Goal: Transaction & Acquisition: Purchase product/service

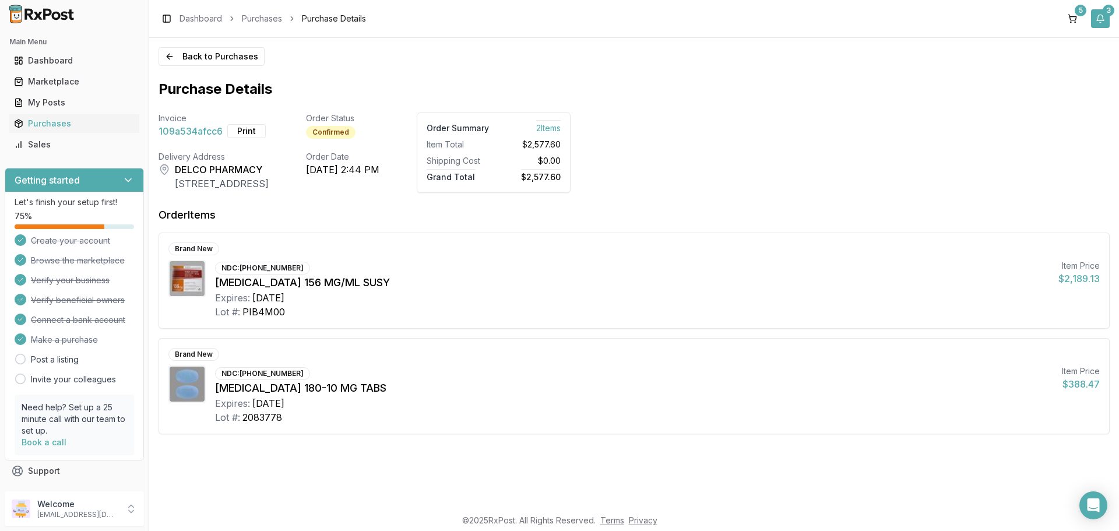
click at [1097, 24] on button "3" at bounding box center [1100, 18] width 19 height 19
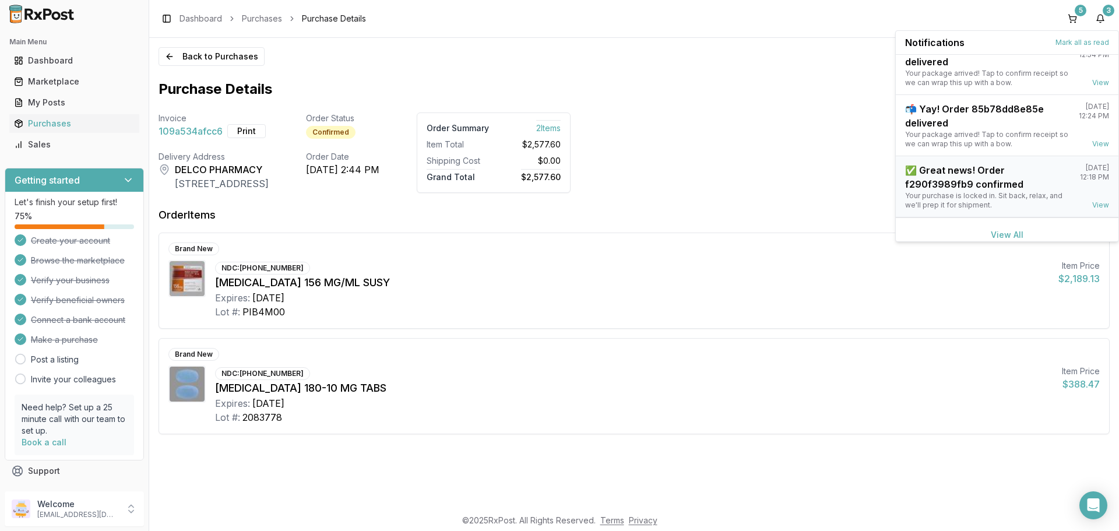
scroll to position [30, 0]
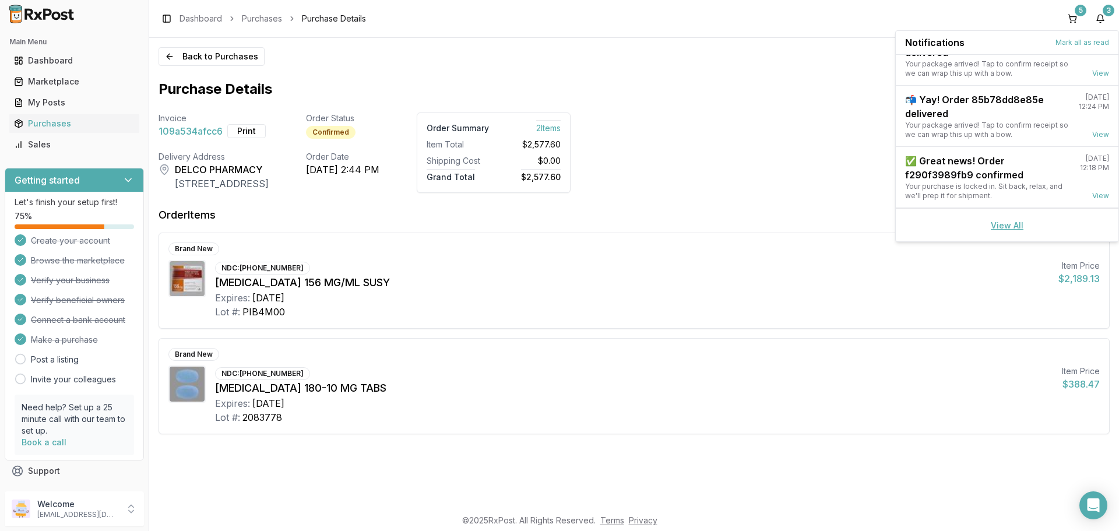
click at [996, 224] on link "View All" at bounding box center [1007, 225] width 33 height 10
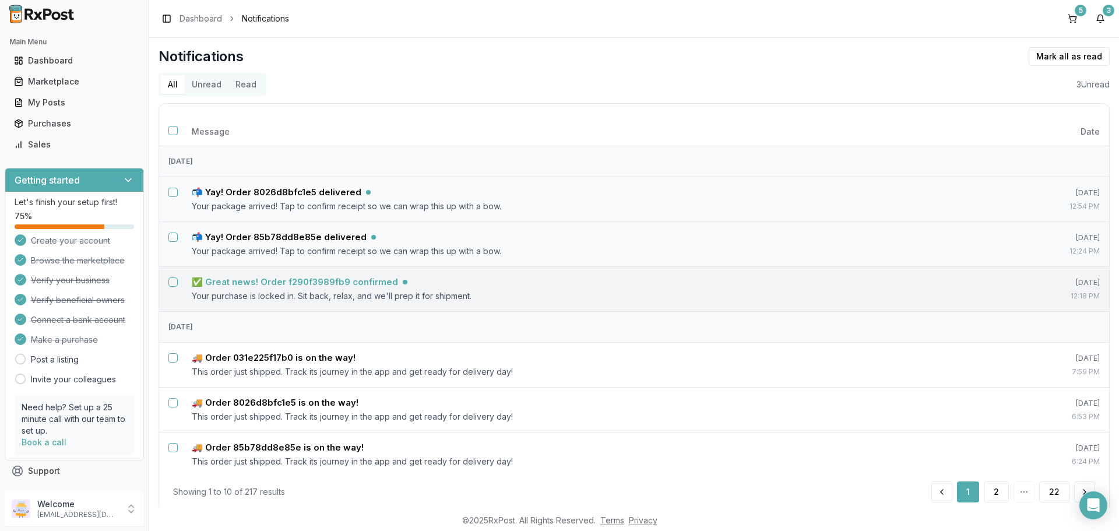
click at [360, 280] on h5 "✅ Great news! Order f290f3989fb9 confirmed" at bounding box center [295, 282] width 206 height 12
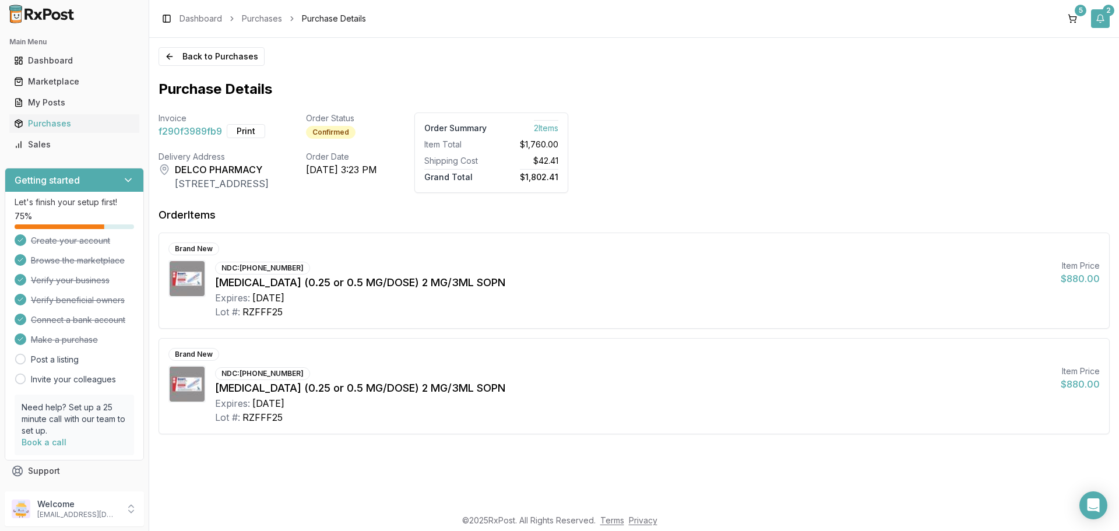
click at [1102, 18] on button "2" at bounding box center [1100, 18] width 19 height 19
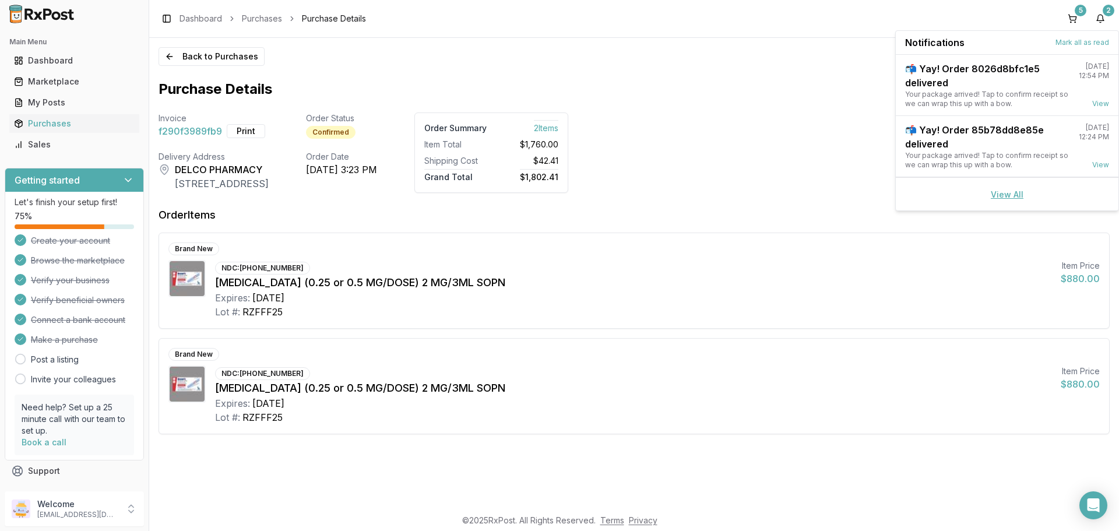
click at [1005, 199] on link "View All" at bounding box center [1007, 194] width 33 height 10
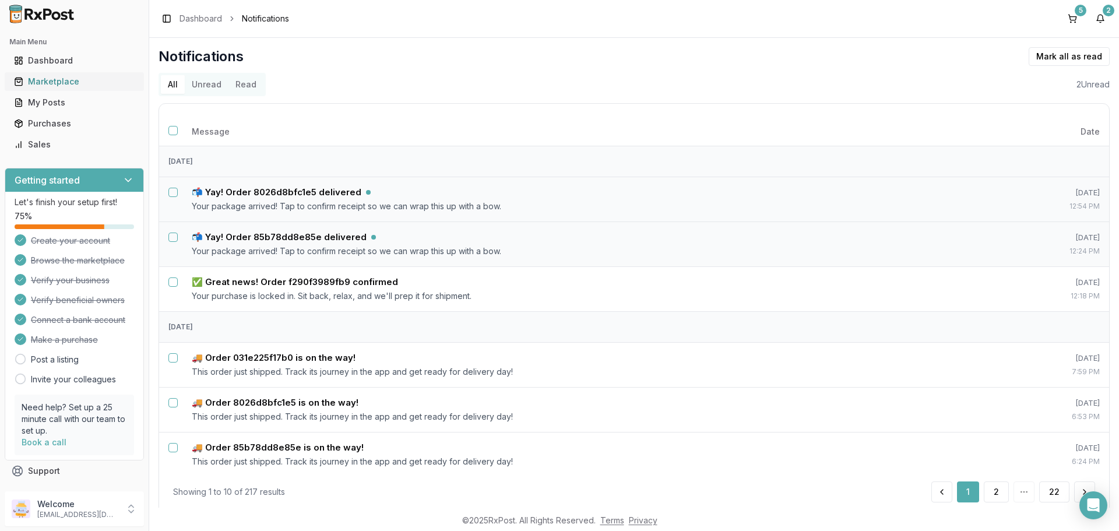
drag, startPoint x: 62, startPoint y: 79, endPoint x: 61, endPoint y: 86, distance: 6.5
click at [62, 79] on div "Marketplace" at bounding box center [74, 82] width 121 height 12
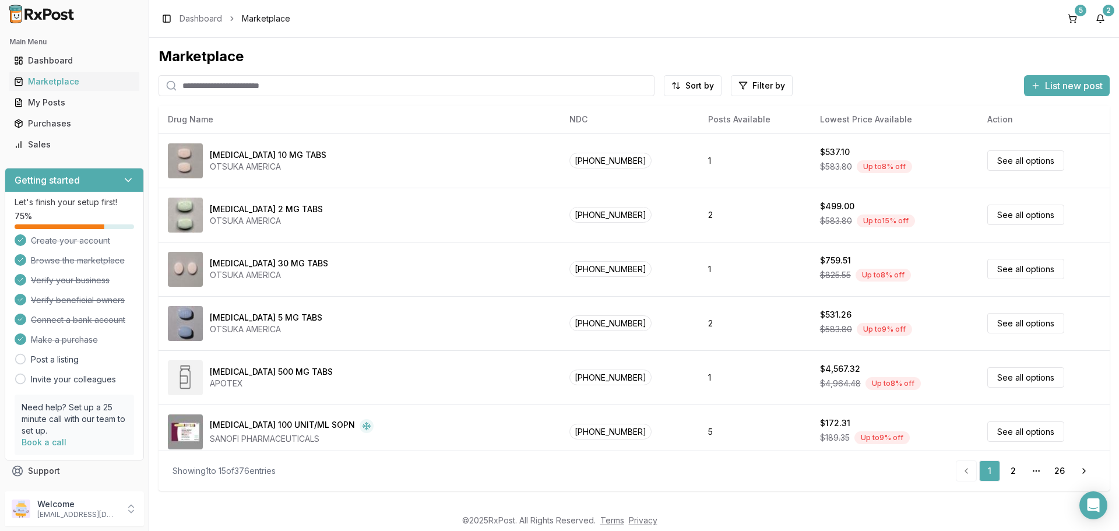
click at [235, 83] on input "search" at bounding box center [406, 85] width 496 height 21
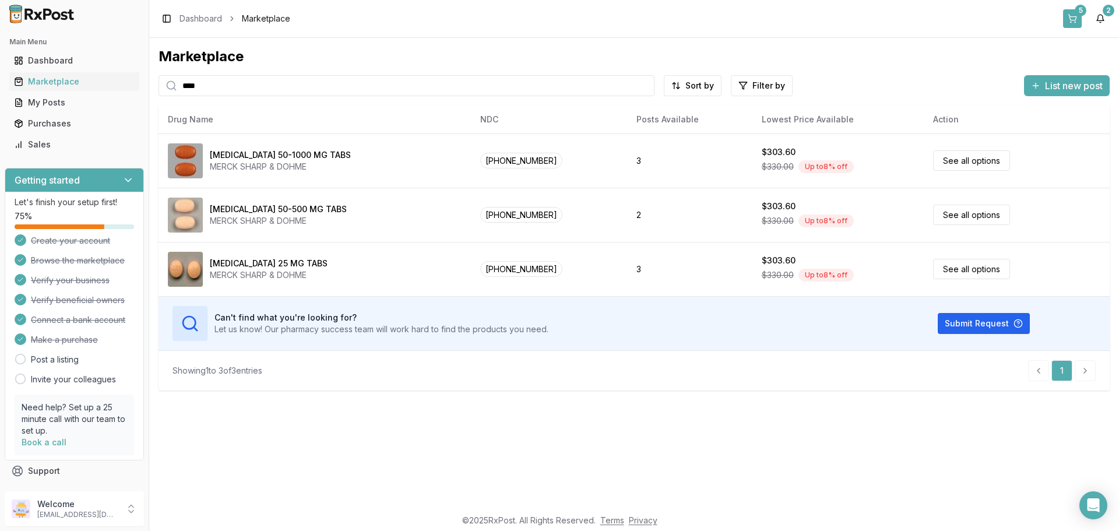
type input "****"
